Goal: Transaction & Acquisition: Subscribe to service/newsletter

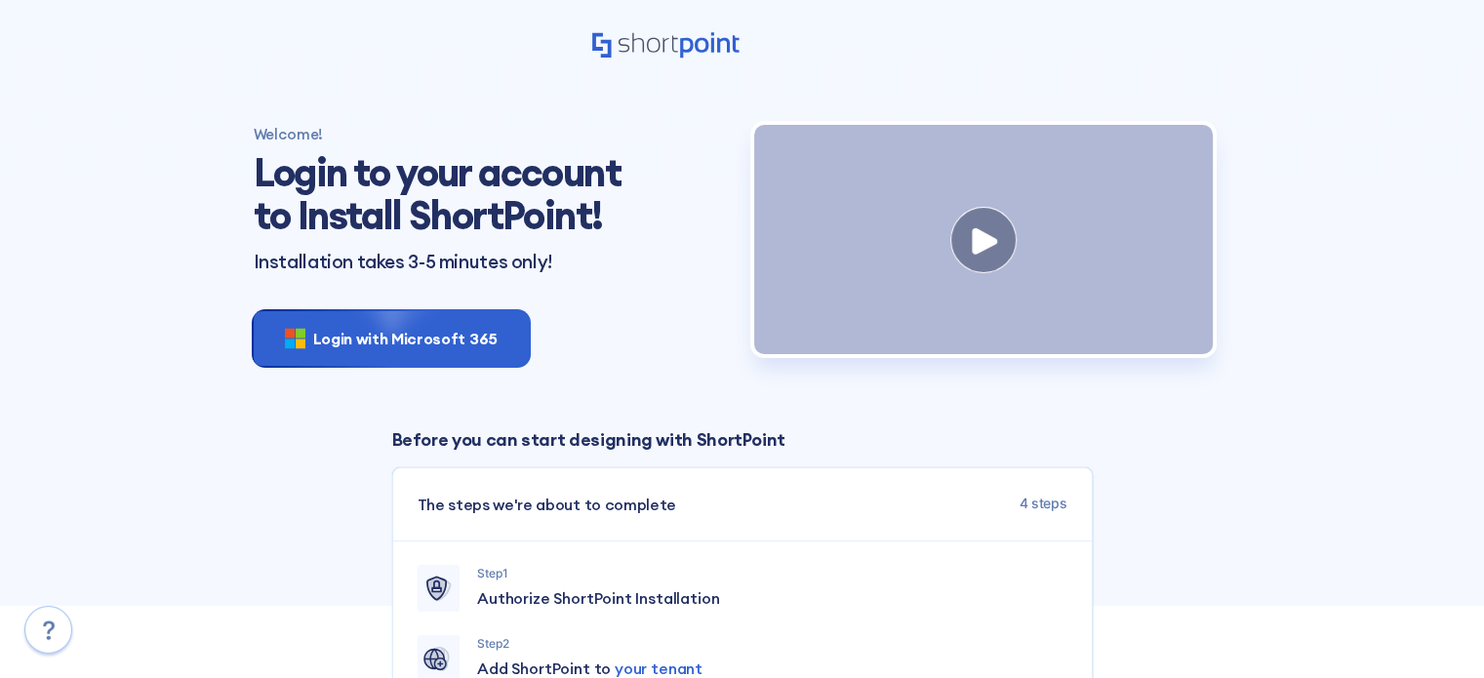
click at [558, 350] on div "Welcome! Login to your account to Install ShortPoint! Installation takes 3-5 mi…" at bounding box center [492, 248] width 501 height 247
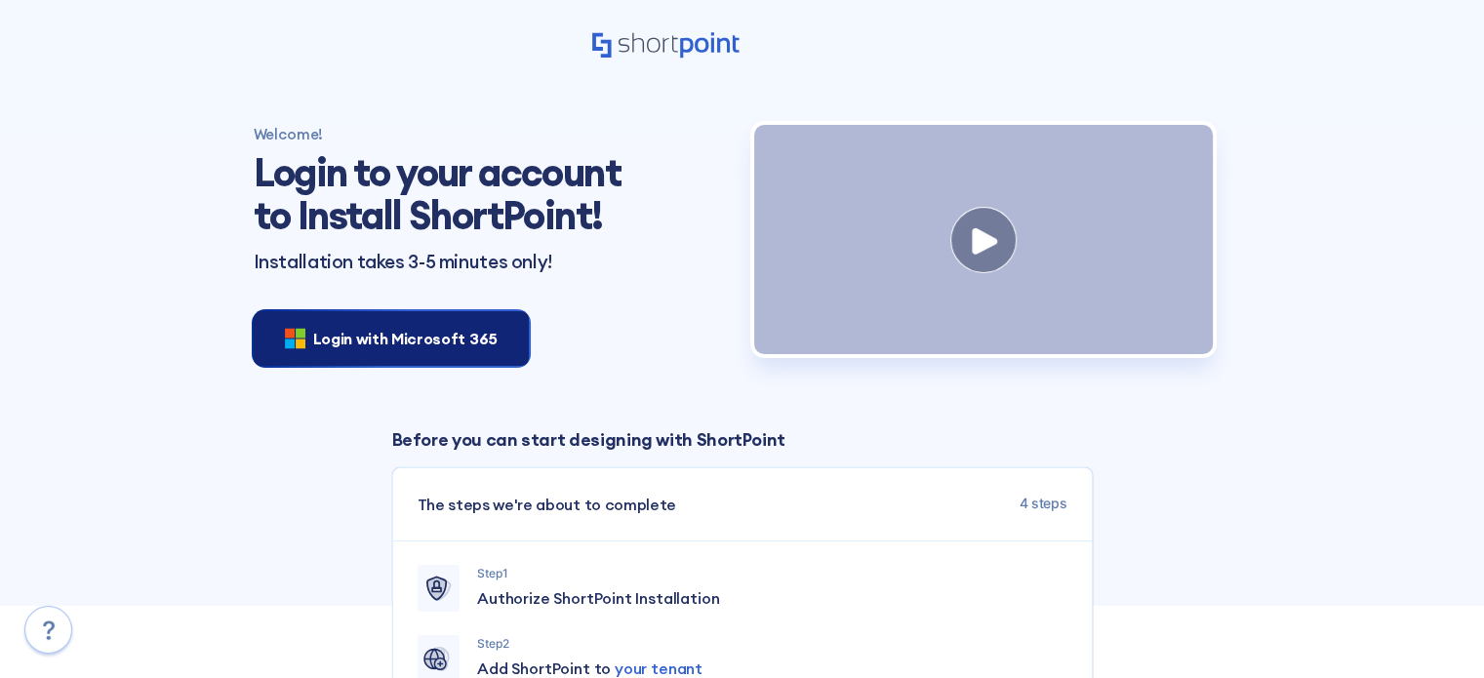
click at [390, 346] on span "Login with Microsoft 365" at bounding box center [405, 338] width 184 height 23
click at [406, 328] on span "Login with Microsoft 365" at bounding box center [405, 338] width 184 height 23
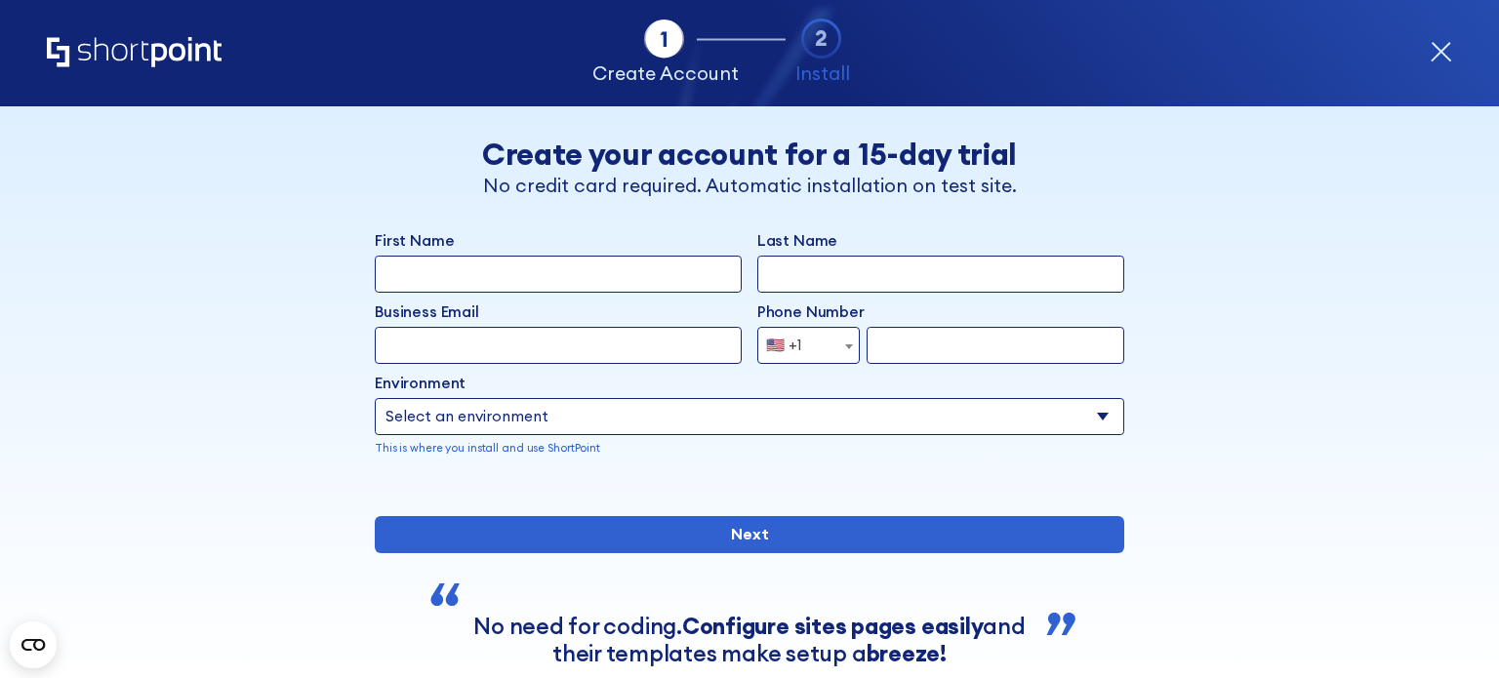
click at [503, 270] on input "First Name" at bounding box center [558, 274] width 367 height 37
type input "Marcello"
type input "Alvarado"
type input "malvara1@socalgas.com"
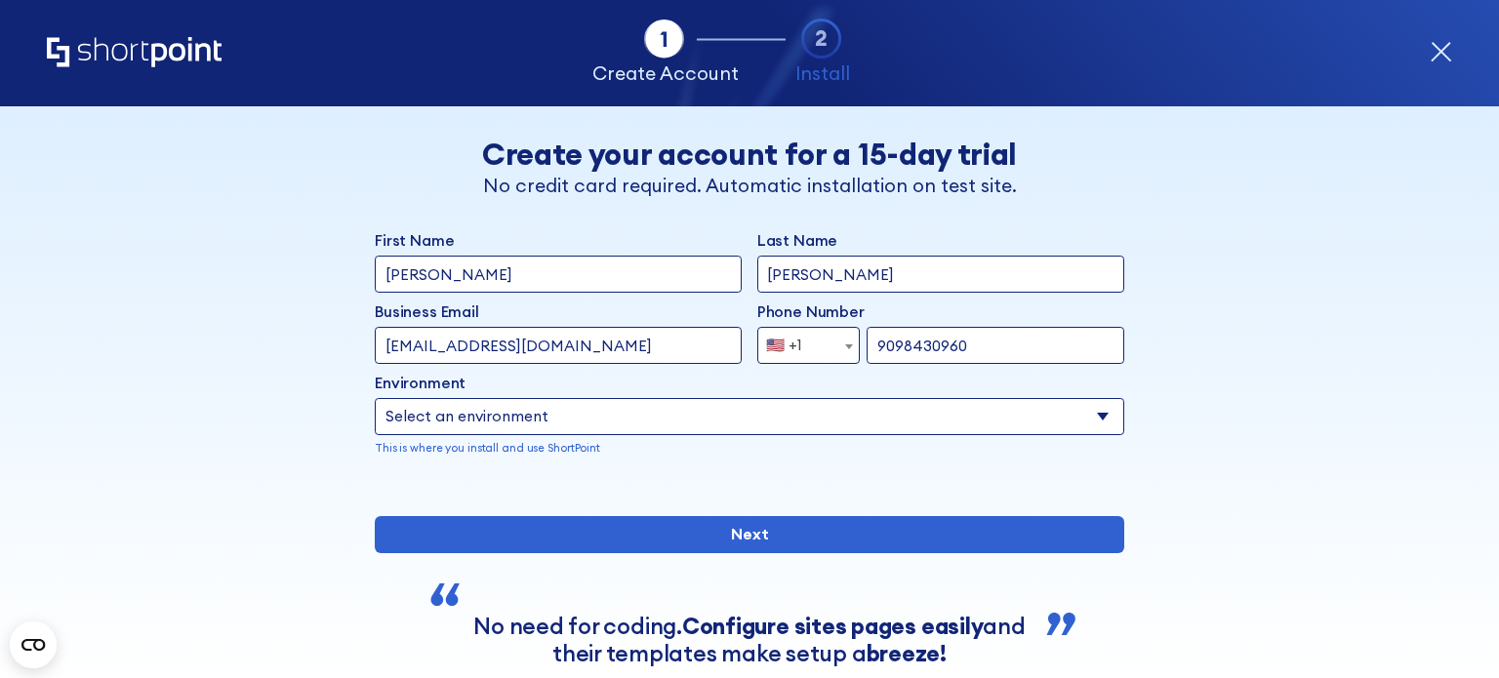
type input "9098430960"
click at [585, 413] on select "Select an environment Microsoft 365 SharePoint Online SharePoint Subscription E…" at bounding box center [749, 416] width 749 height 37
select select "SharePoint Online"
click at [375, 398] on select "Select an environment Microsoft 365 SharePoint Online SharePoint Subscription E…" at bounding box center [749, 416] width 749 height 37
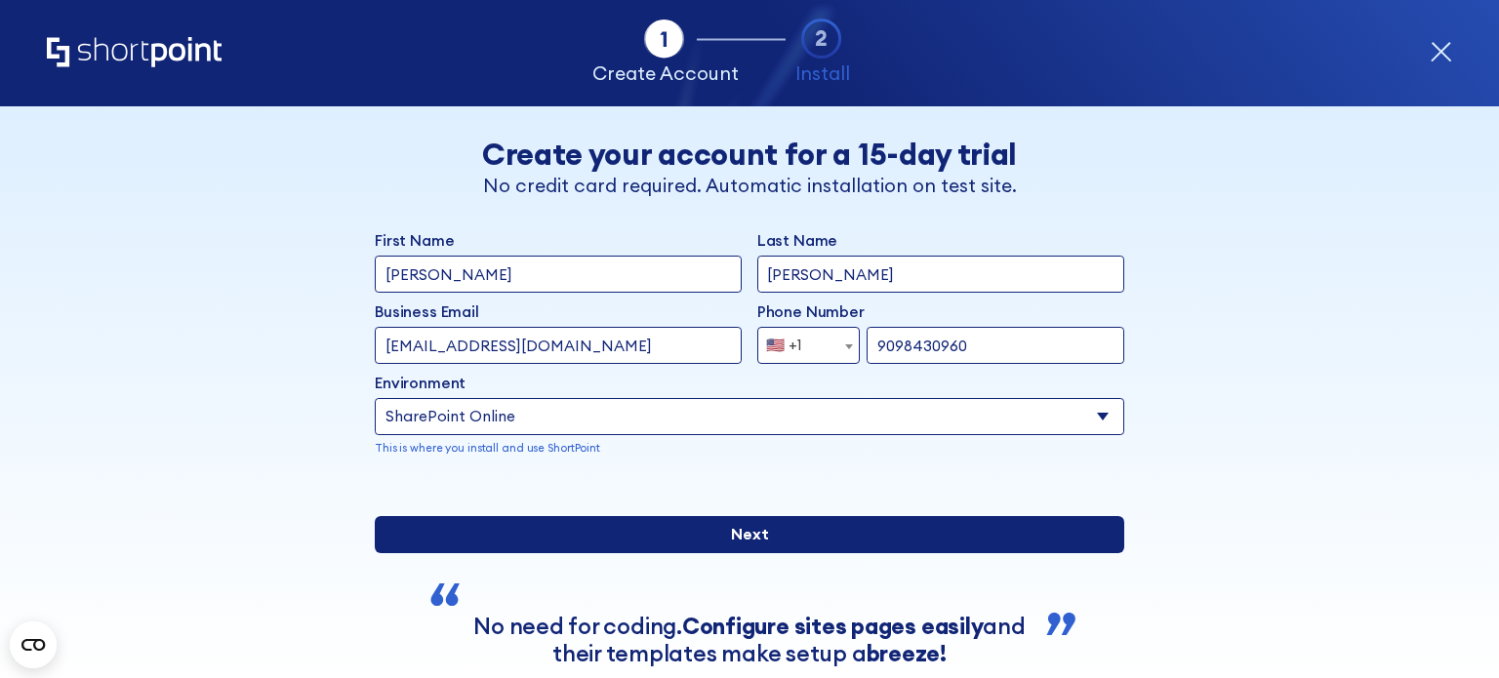
click at [716, 553] on input "Next" at bounding box center [749, 534] width 749 height 37
